Goal: Download file/media

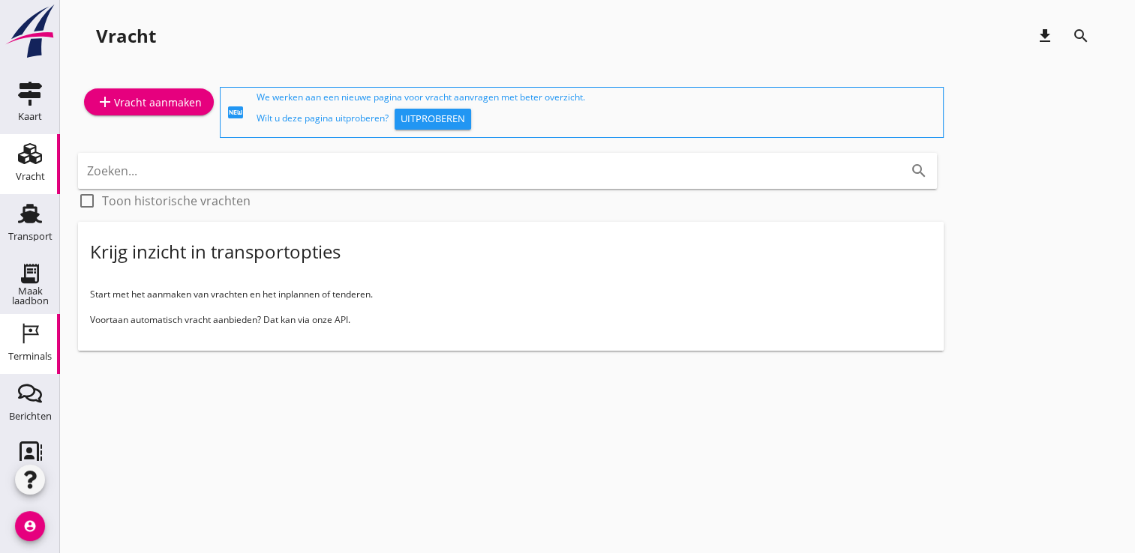
click at [23, 354] on div "Terminals" at bounding box center [29, 357] width 43 height 10
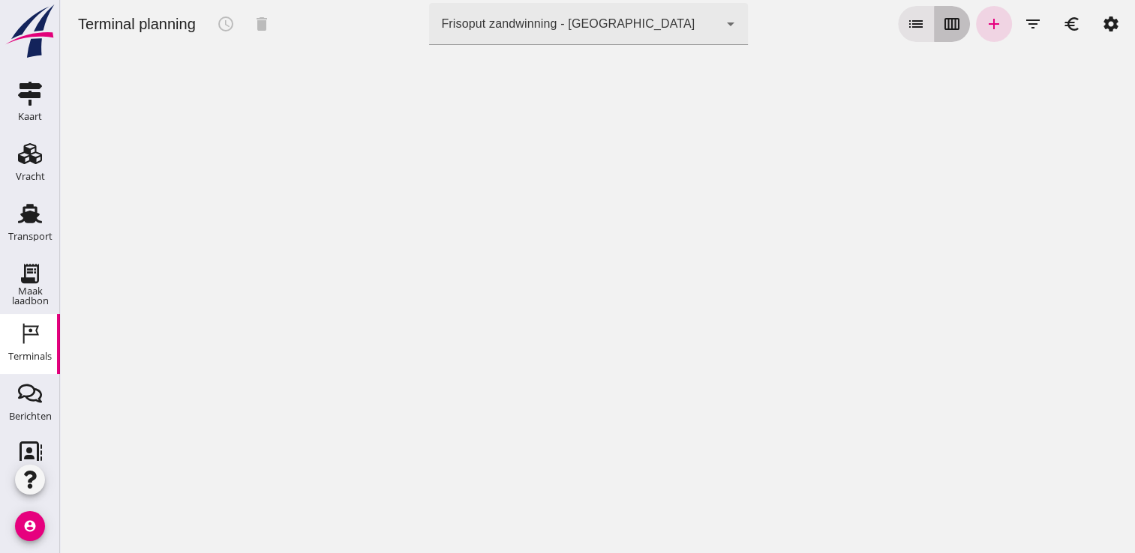
click at [943, 31] on icon "calendar_view_week" at bounding box center [952, 24] width 18 height 18
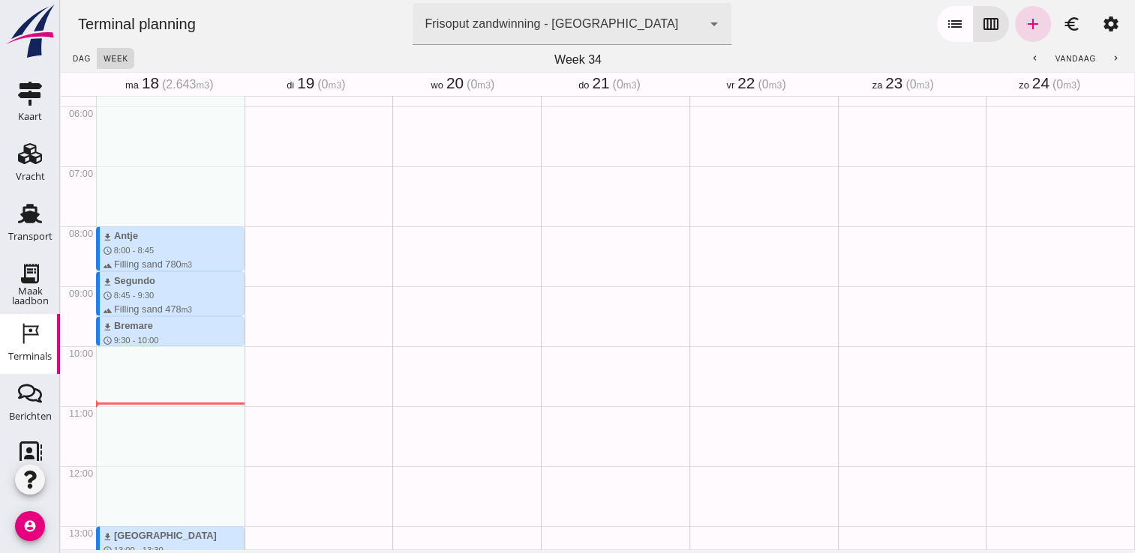
scroll to position [348, 0]
click at [28, 211] on icon "Transport" at bounding box center [30, 214] width 24 height 24
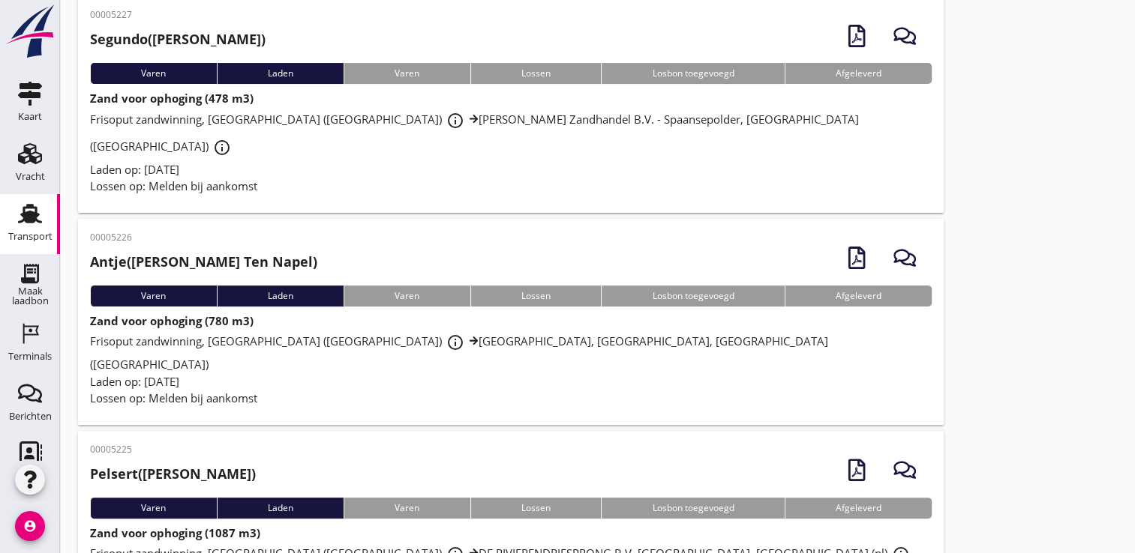
scroll to position [318, 0]
click at [570, 313] on div "Zand voor ophoging (780 m3) Frisoput zandwinning, [GEOGRAPHIC_DATA] ([GEOGRAPHI…" at bounding box center [510, 360] width 841 height 94
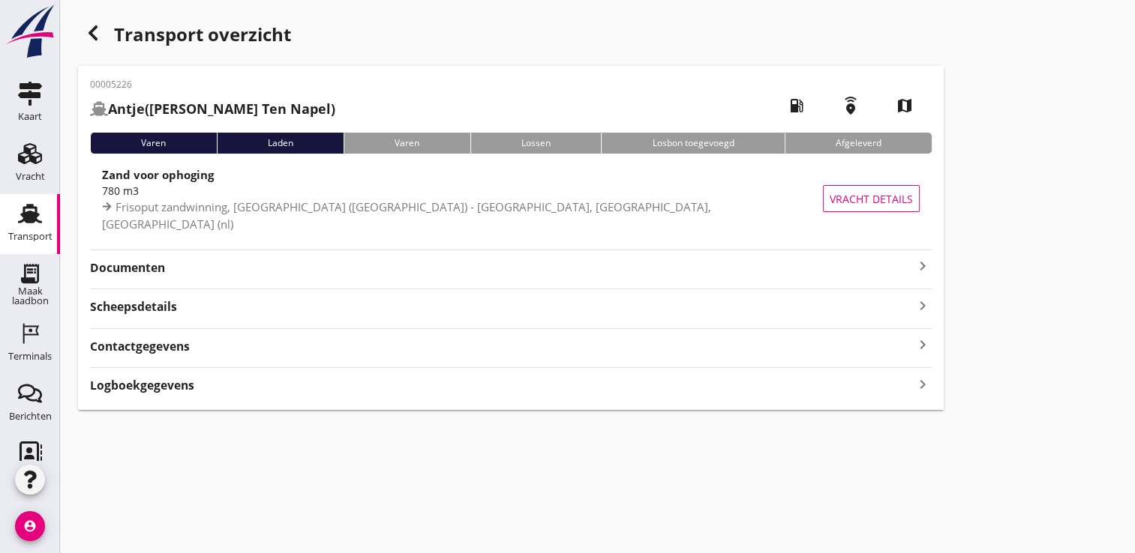
click at [588, 265] on strong "Documenten" at bounding box center [501, 267] width 823 height 17
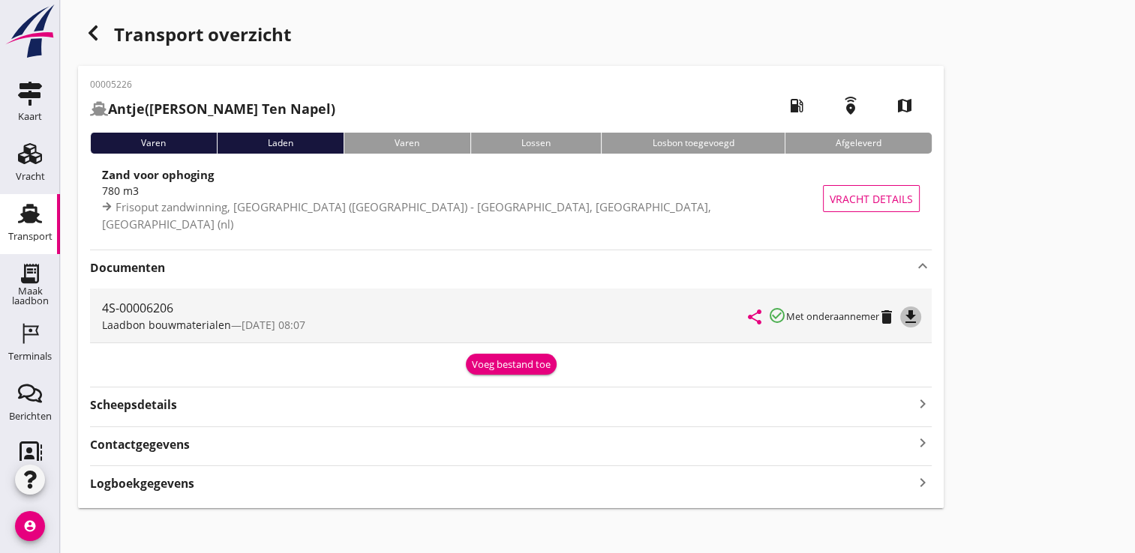
click at [908, 312] on icon "file_download" at bounding box center [910, 317] width 18 height 18
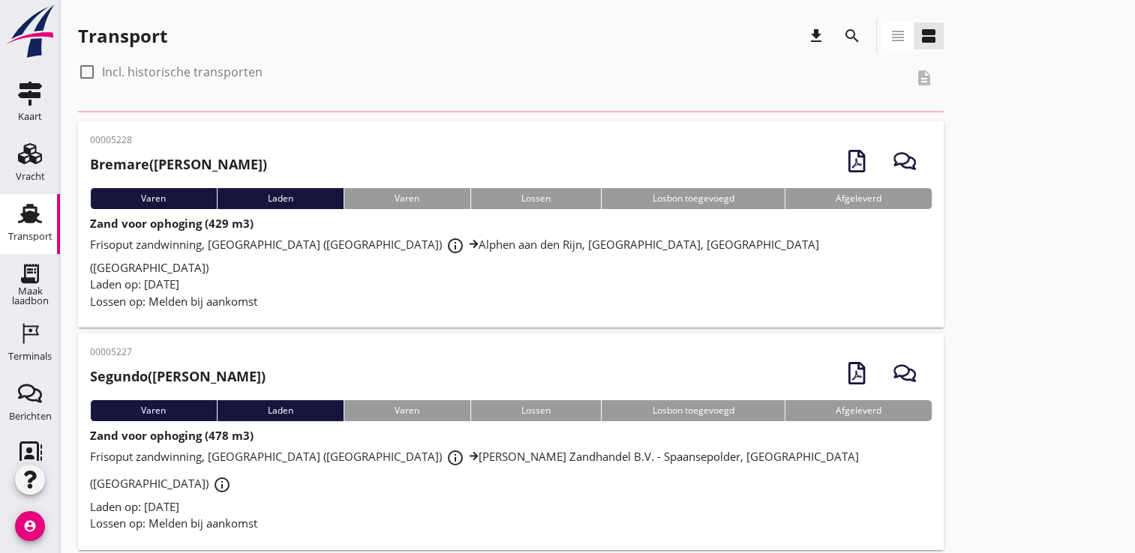
scroll to position [318, 0]
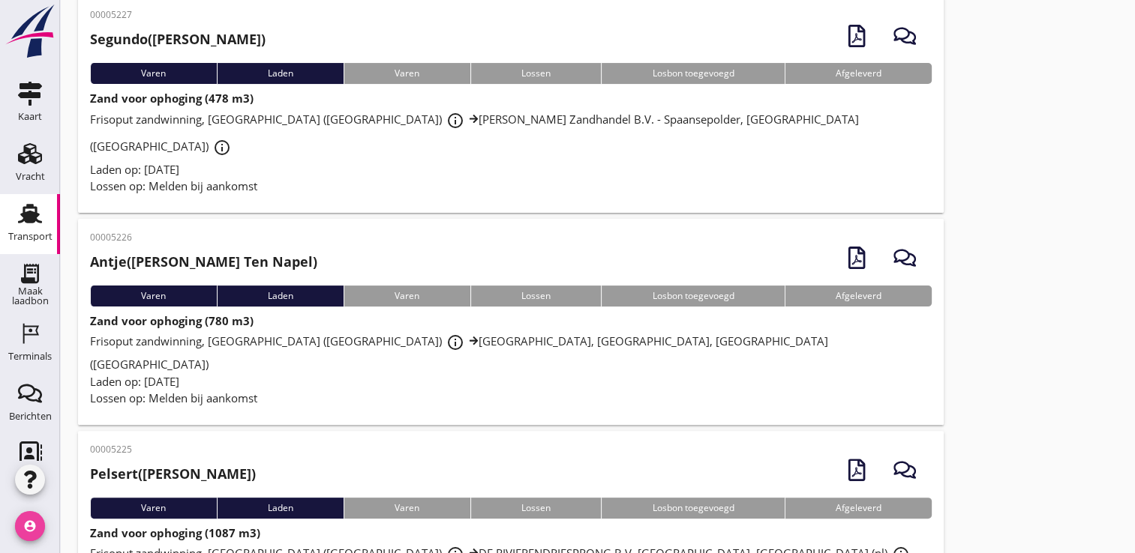
click at [31, 528] on icon "account_circle" at bounding box center [30, 526] width 30 height 30
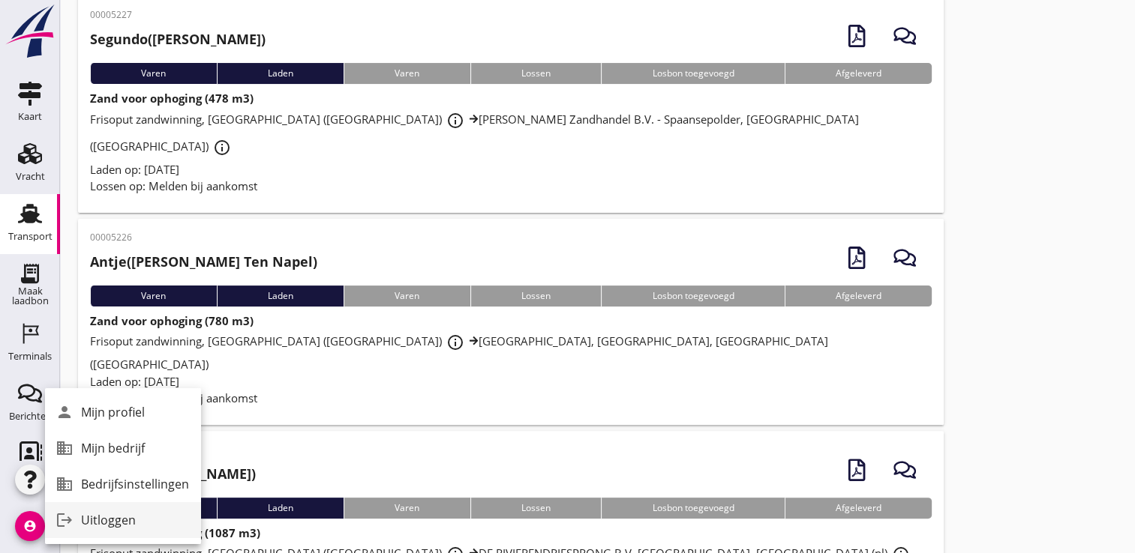
click at [139, 523] on div "Uitloggen" at bounding box center [135, 520] width 108 height 18
